Goal: Check status: Check status

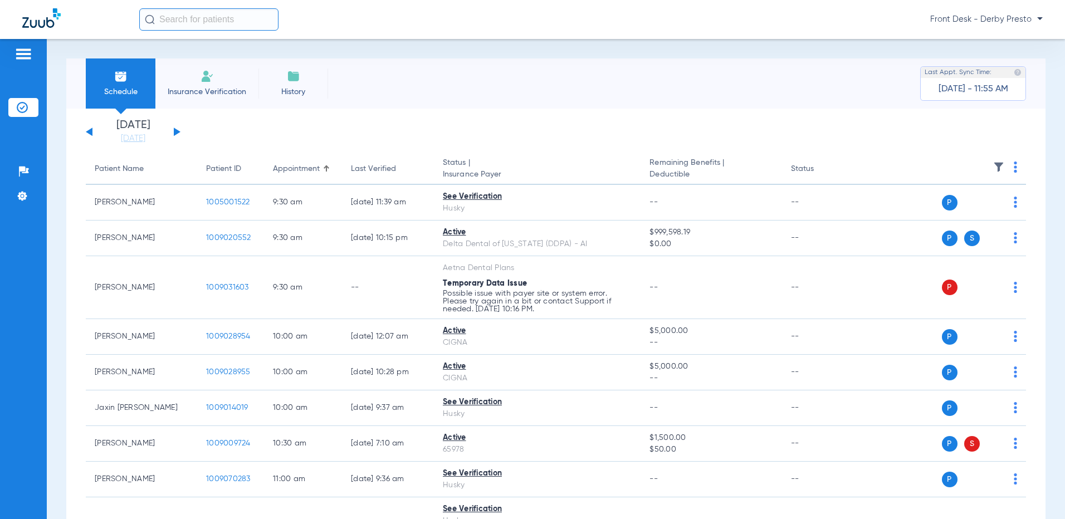
click at [175, 131] on button at bounding box center [177, 132] width 7 height 8
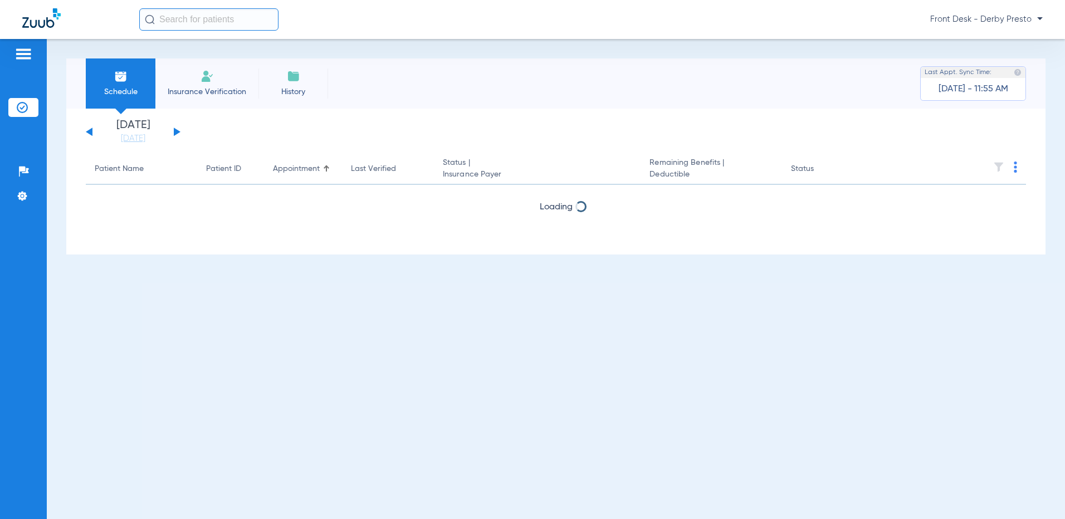
click at [175, 131] on button at bounding box center [177, 132] width 7 height 8
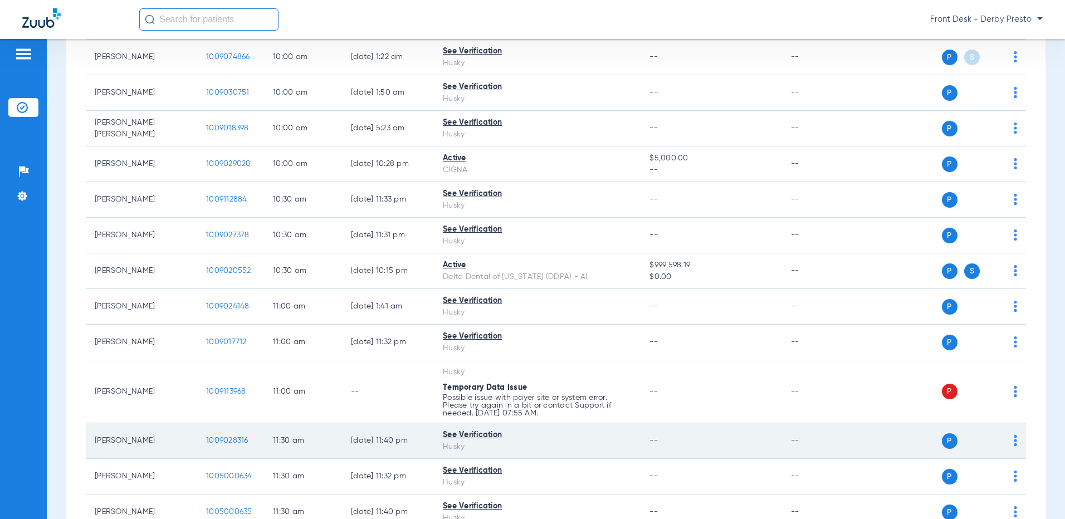
scroll to position [501, 0]
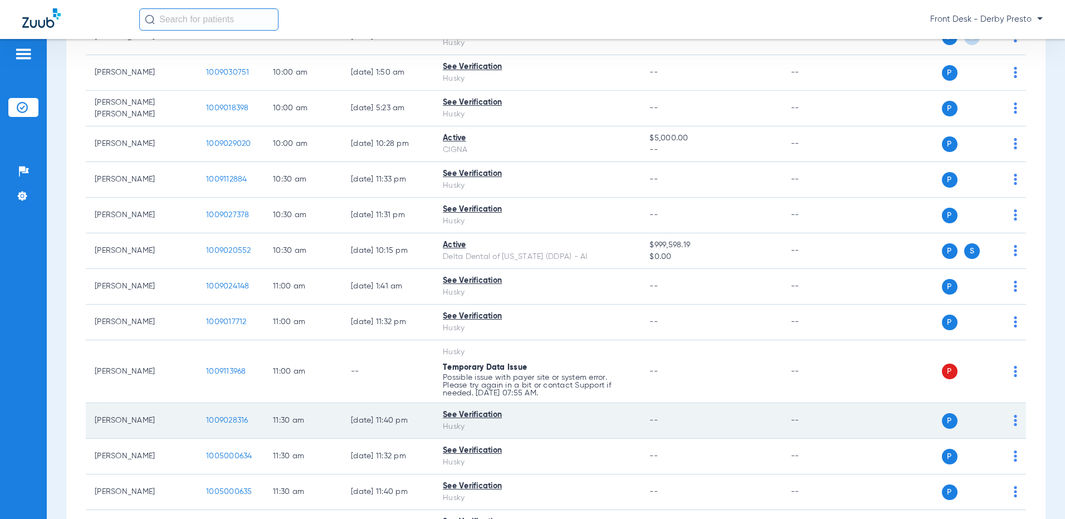
click at [224, 417] on span "1009028316" at bounding box center [227, 421] width 42 height 8
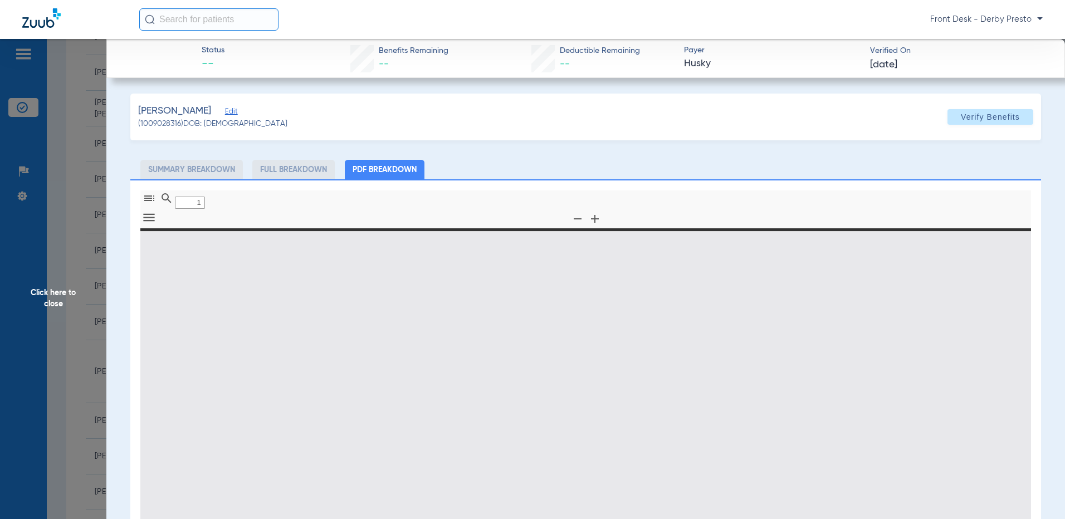
type input "0"
select select "page-width"
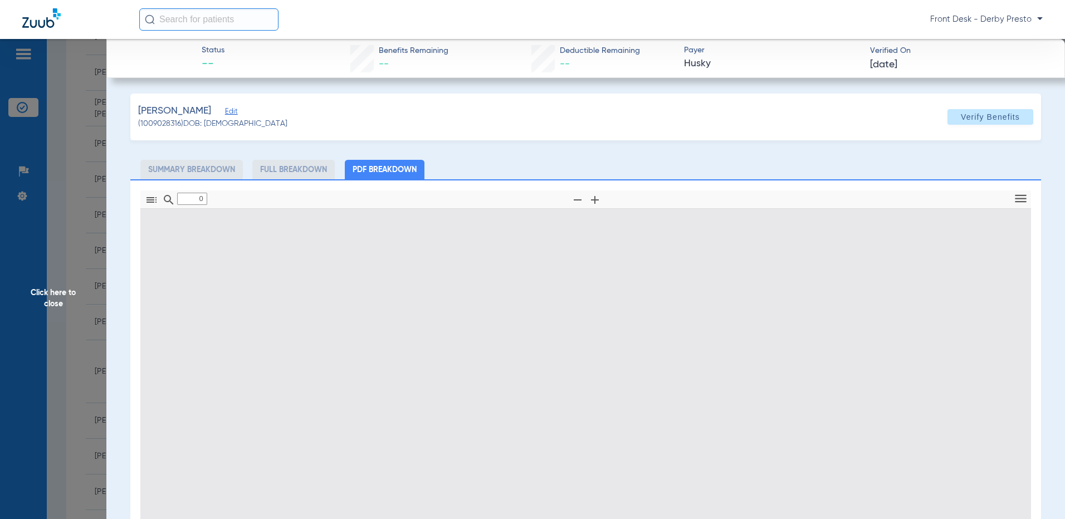
type input "1"
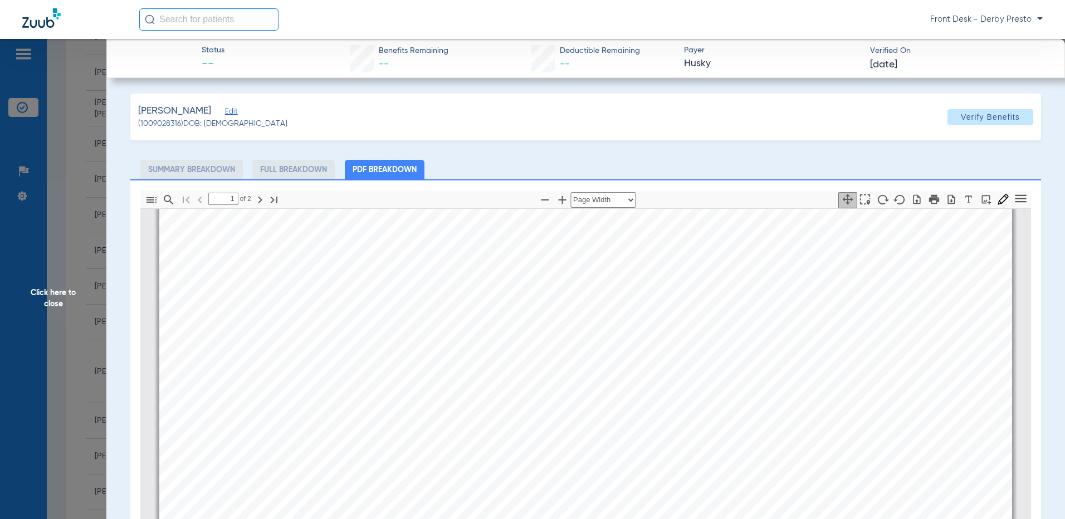
scroll to position [5, 11]
drag, startPoint x: 375, startPoint y: 320, endPoint x: 301, endPoint y: 321, distance: 73.5
drag, startPoint x: 290, startPoint y: 319, endPoint x: 351, endPoint y: 317, distance: 61.3
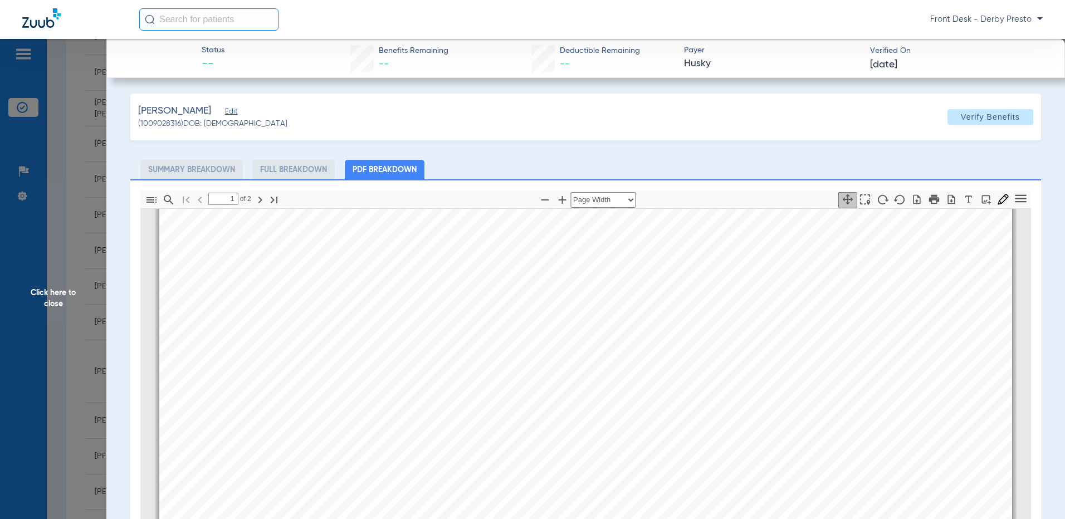
click at [351, 317] on span "2522708G4S" at bounding box center [335, 314] width 61 height 11
drag, startPoint x: 351, startPoint y: 317, endPoint x: 336, endPoint y: 323, distance: 15.5
